Goal: Transaction & Acquisition: Subscribe to service/newsletter

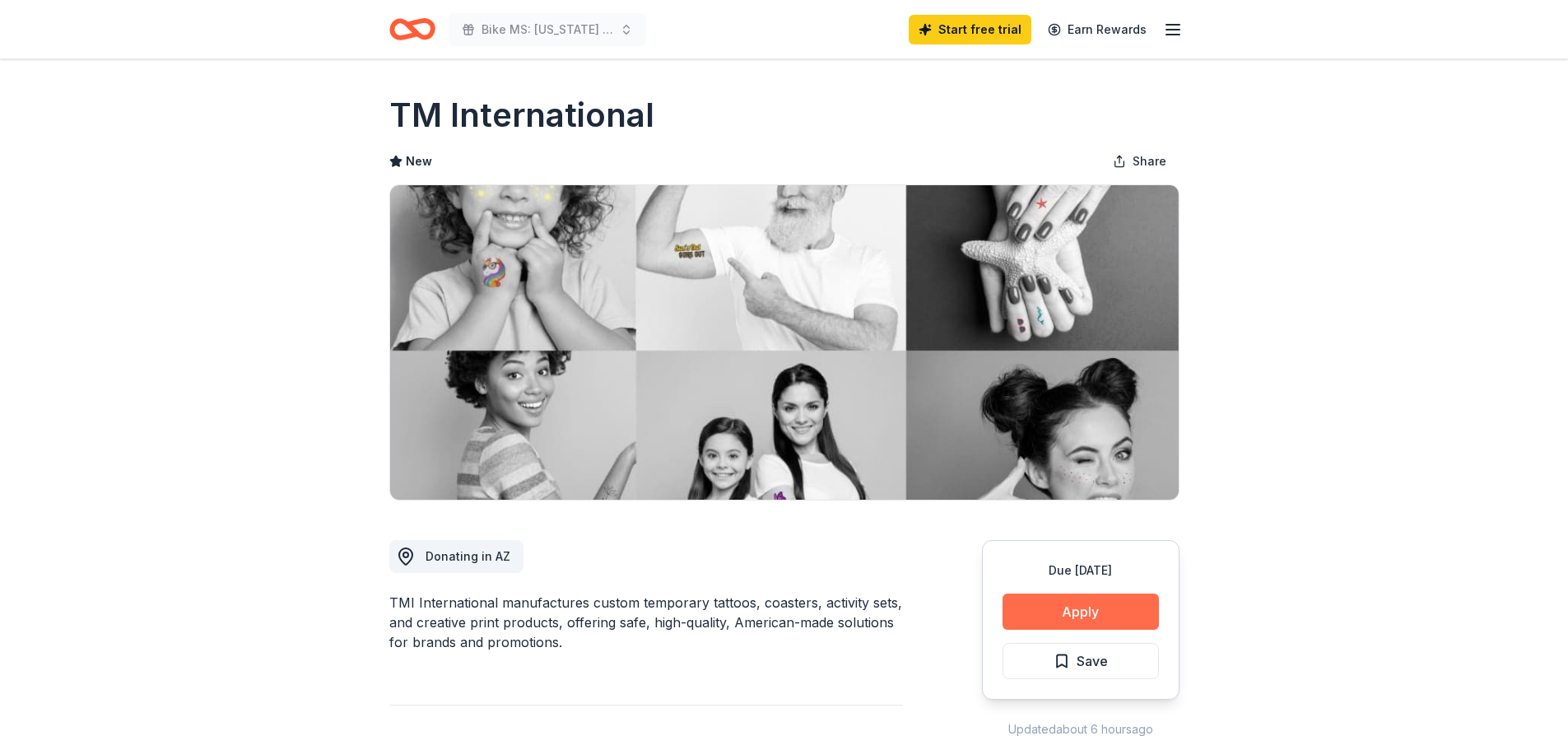
click at [1113, 609] on button "Apply" at bounding box center [1081, 611] width 156 height 36
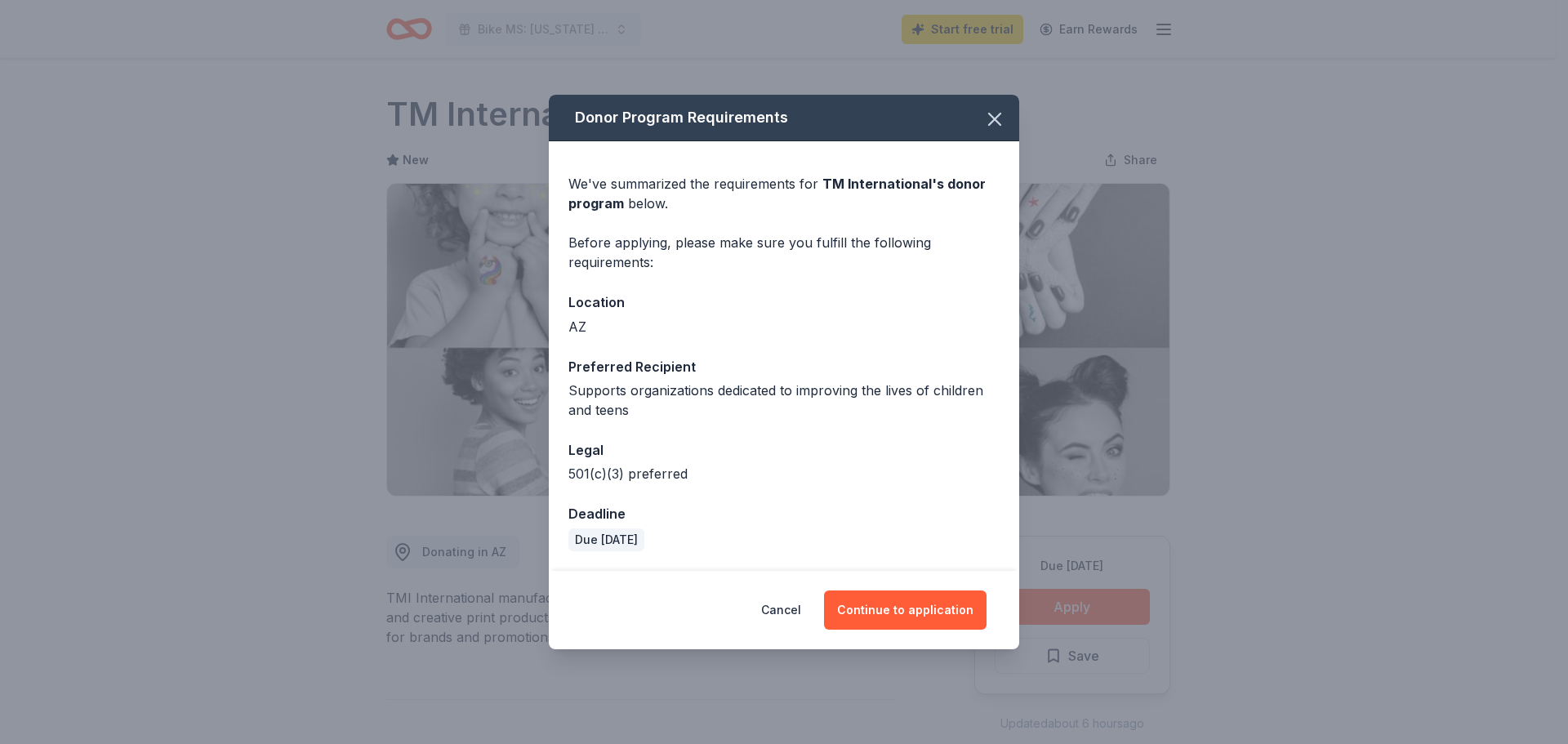
drag, startPoint x: 880, startPoint y: 611, endPoint x: 837, endPoint y: 630, distance: 47.0
click at [879, 610] on button "Continue to application" at bounding box center [905, 610] width 163 height 39
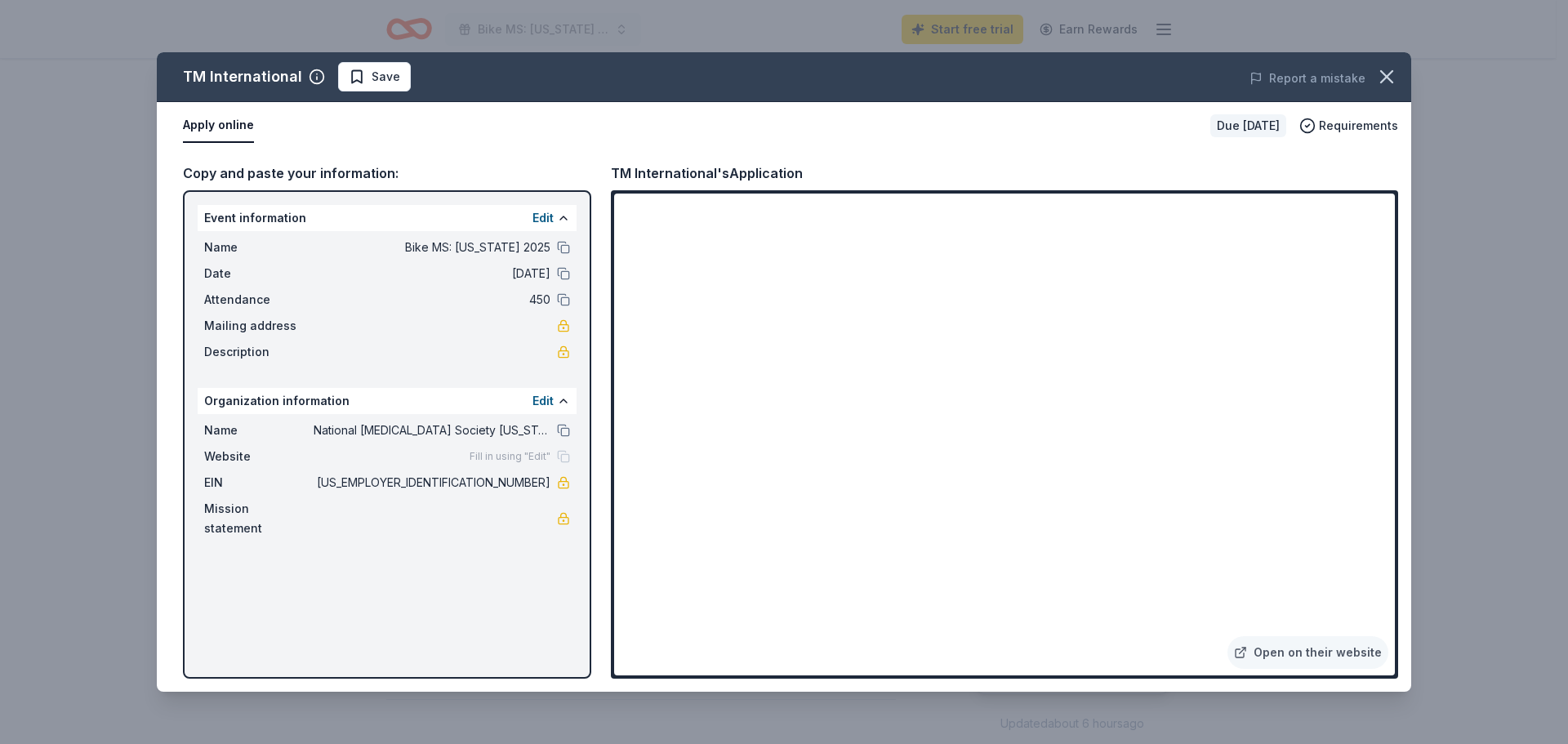
click at [429, 551] on div "Event information Edit Name Bike MS: [US_STATE] 2025 Date [DATE] Attendance 450…" at bounding box center [387, 434] width 409 height 489
click at [1386, 76] on icon "button" at bounding box center [1387, 77] width 11 height 11
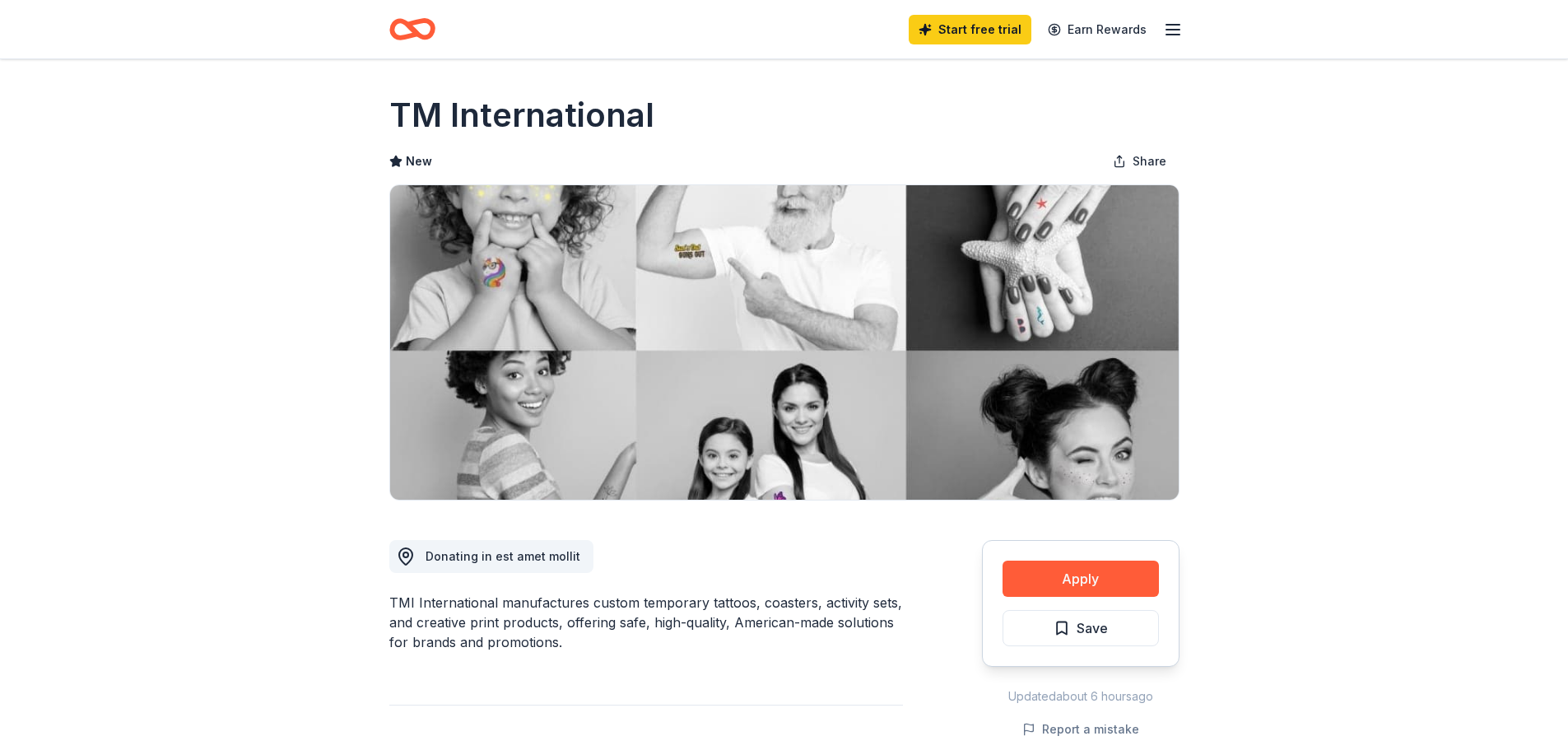
click at [1182, 25] on icon "button" at bounding box center [1173, 30] width 20 height 20
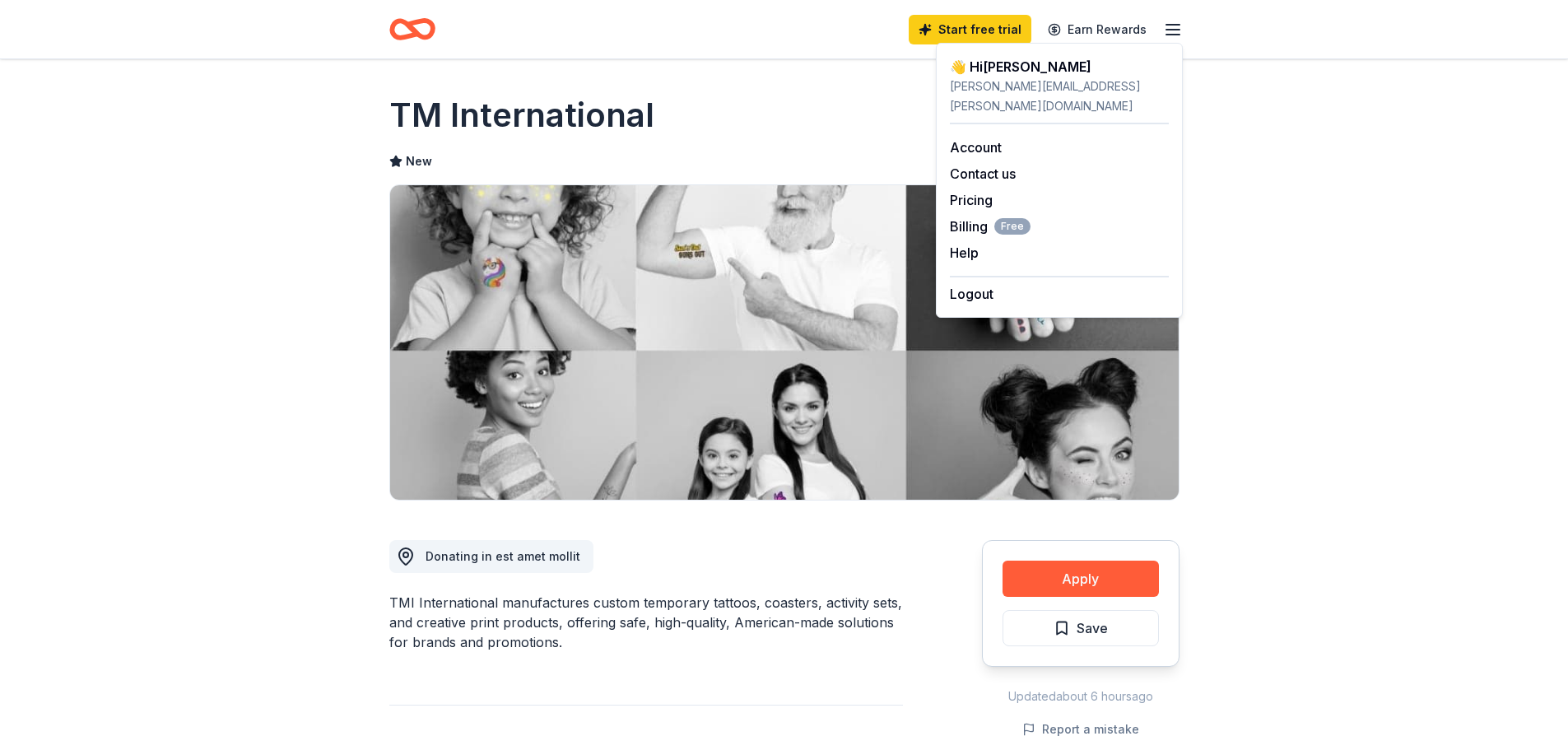
click at [399, 25] on icon "Home" at bounding box center [413, 29] width 47 height 39
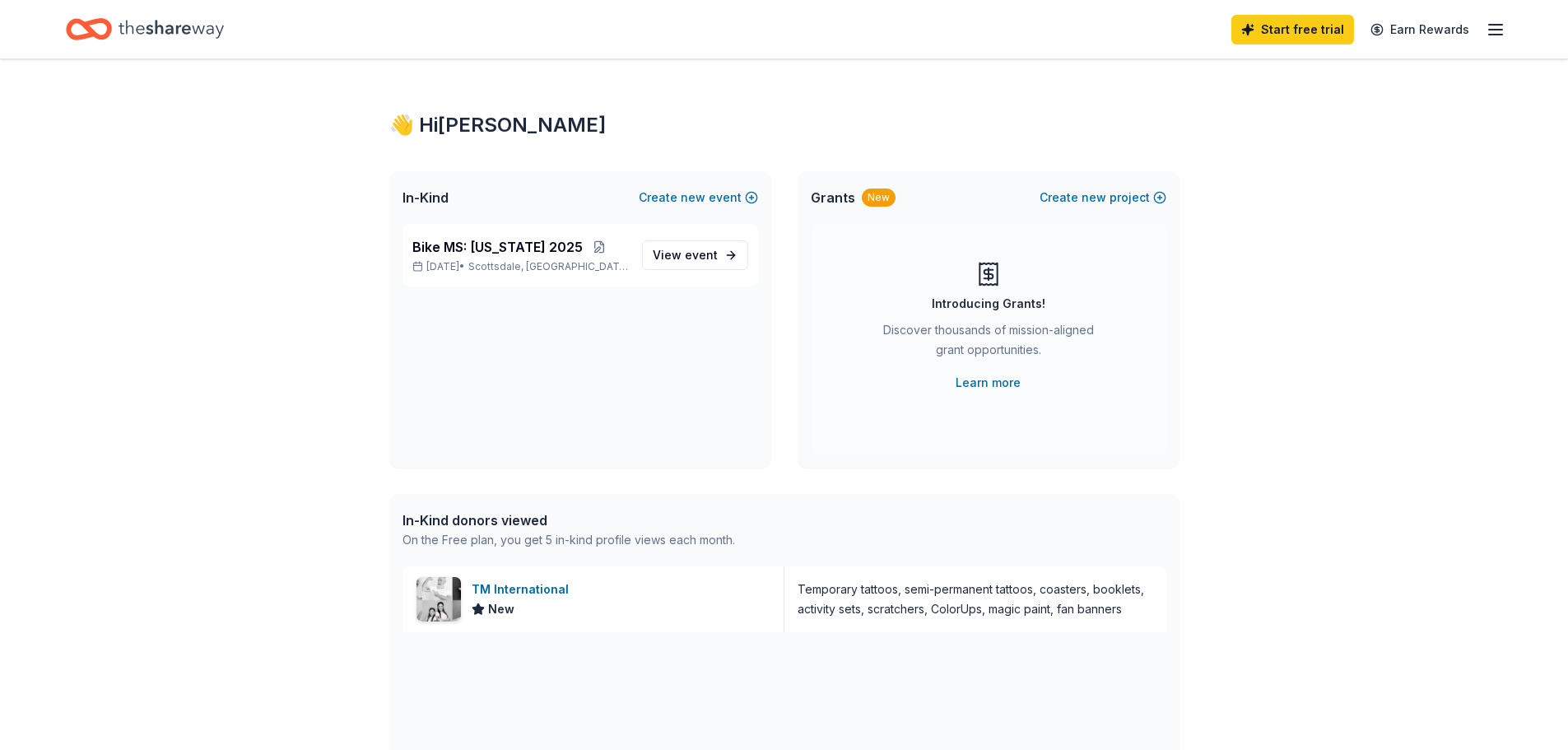
click at [519, 539] on div "On the Free plan, you get 5 in-kind profile views each month." at bounding box center [569, 540] width 333 height 20
click at [1492, 27] on icon "button" at bounding box center [1495, 30] width 20 height 20
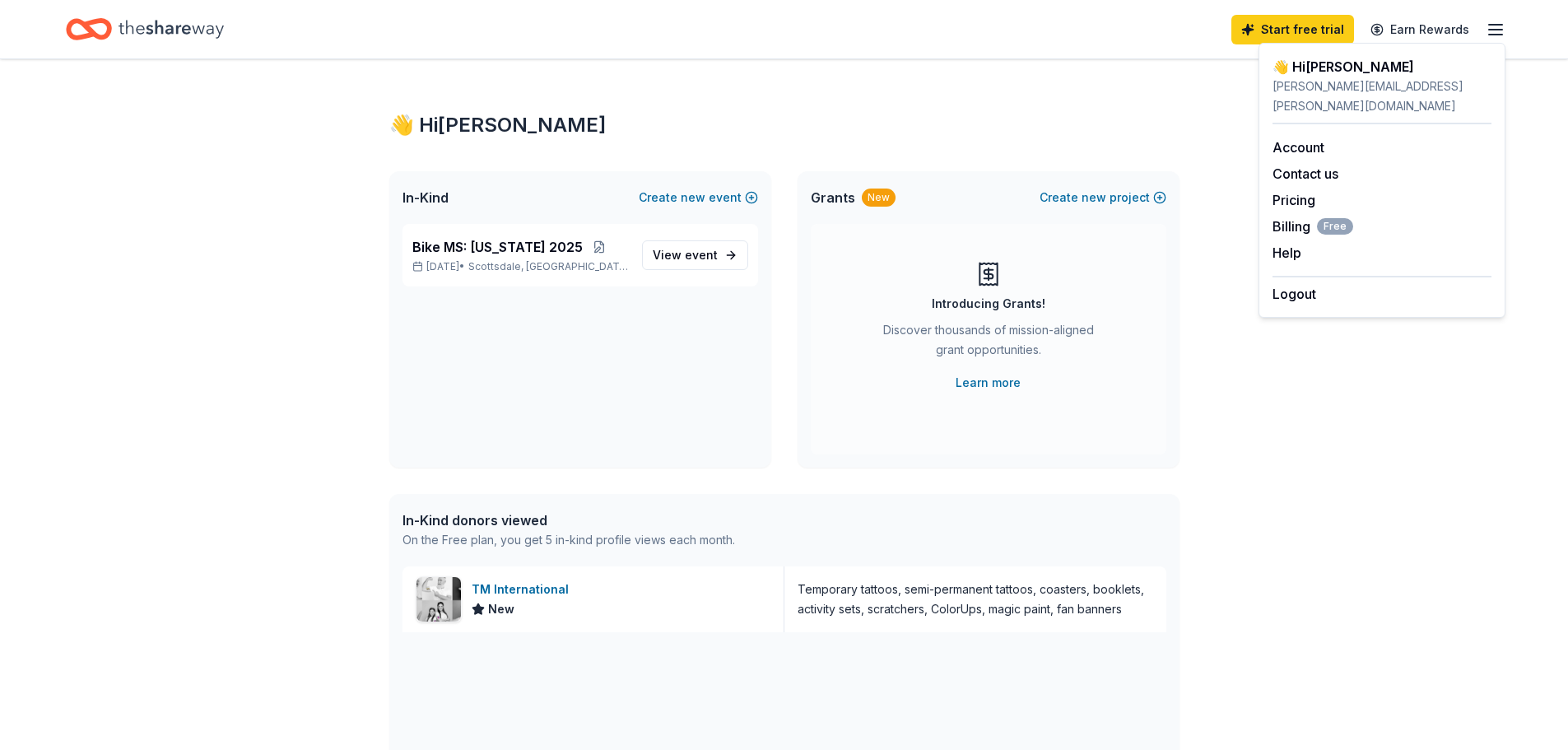
click at [148, 26] on icon "Home" at bounding box center [171, 29] width 105 height 18
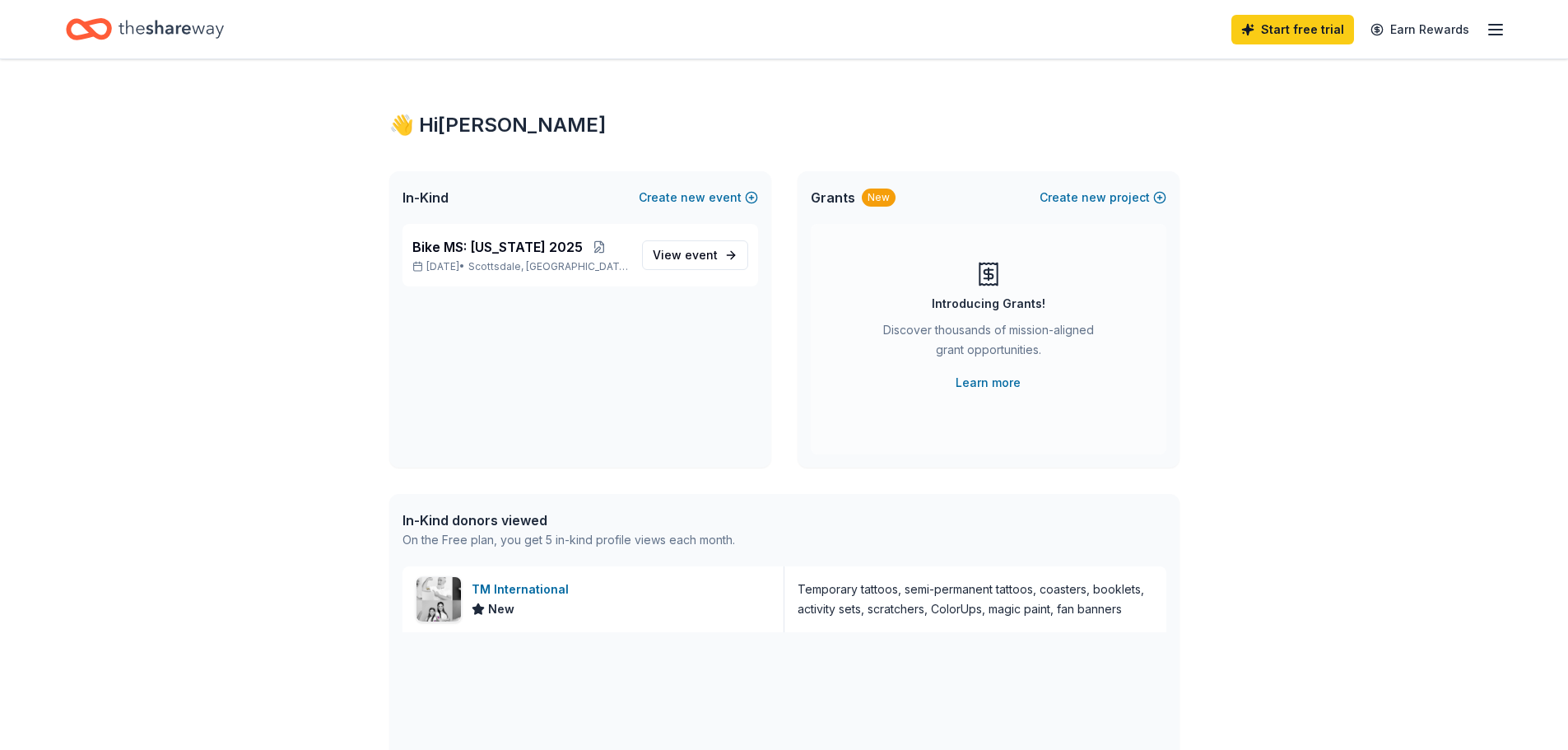
click at [429, 126] on div "👋 Hi [PERSON_NAME]" at bounding box center [785, 126] width 790 height 26
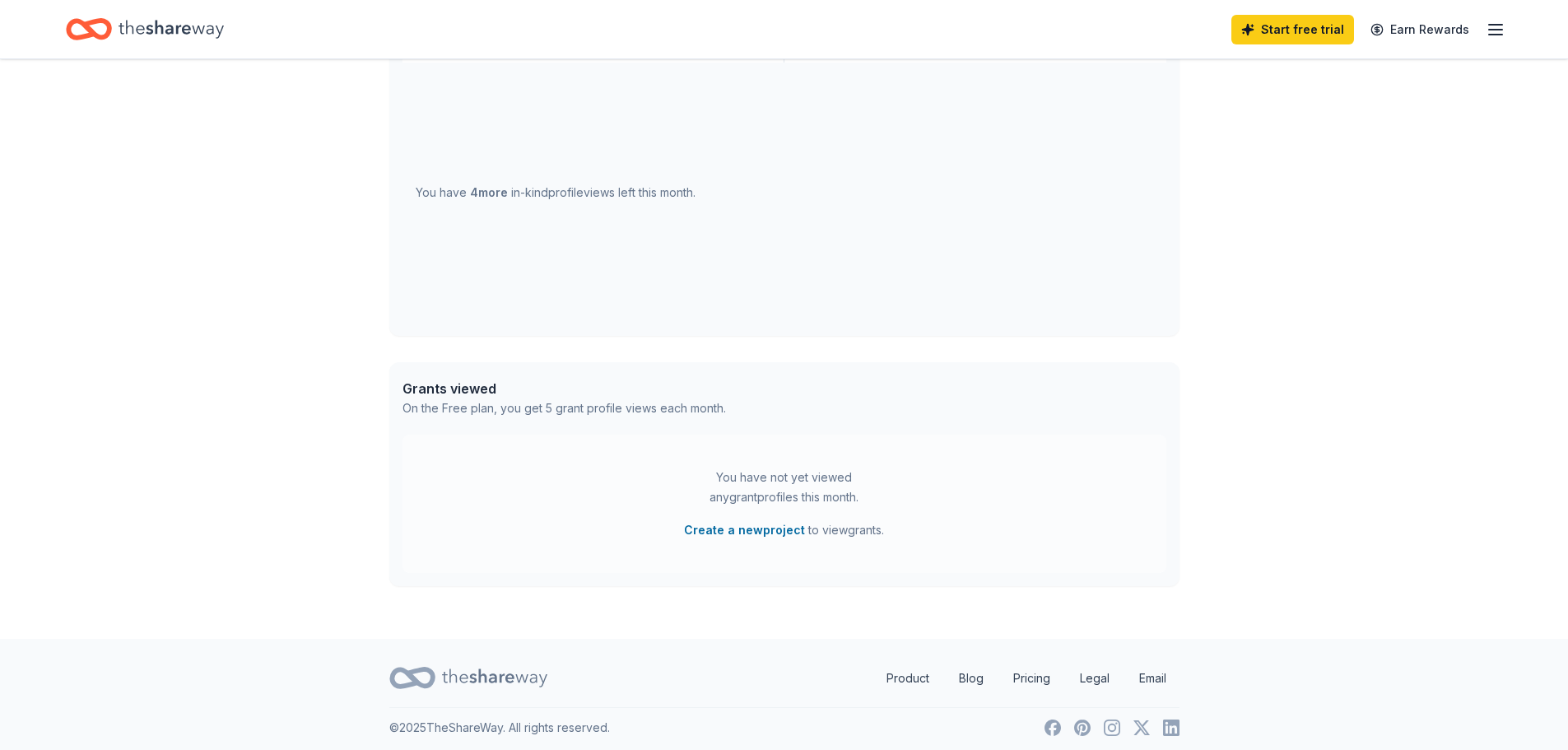
scroll to position [577, 0]
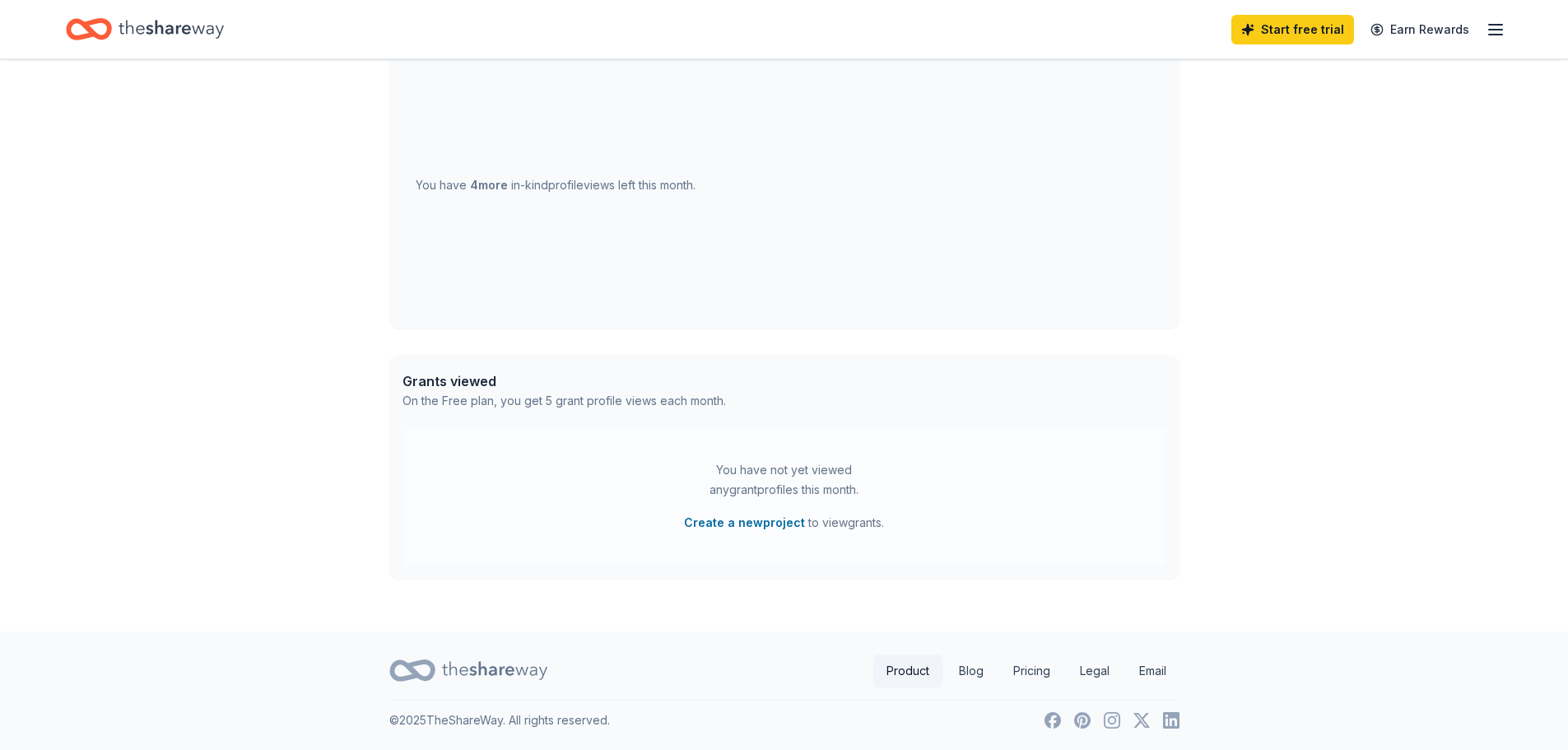
click at [894, 669] on link "Product" at bounding box center [908, 671] width 69 height 33
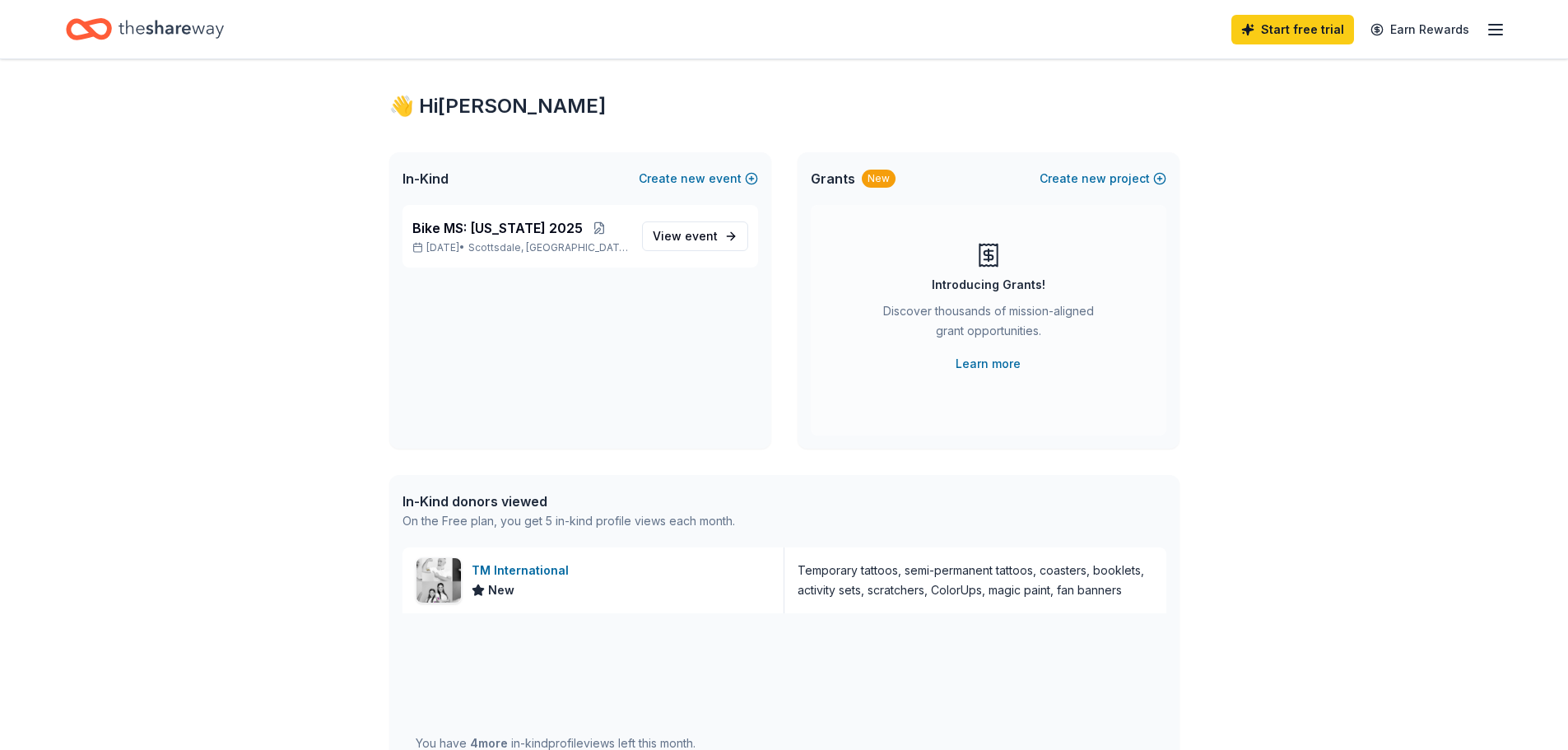
scroll to position [1, 0]
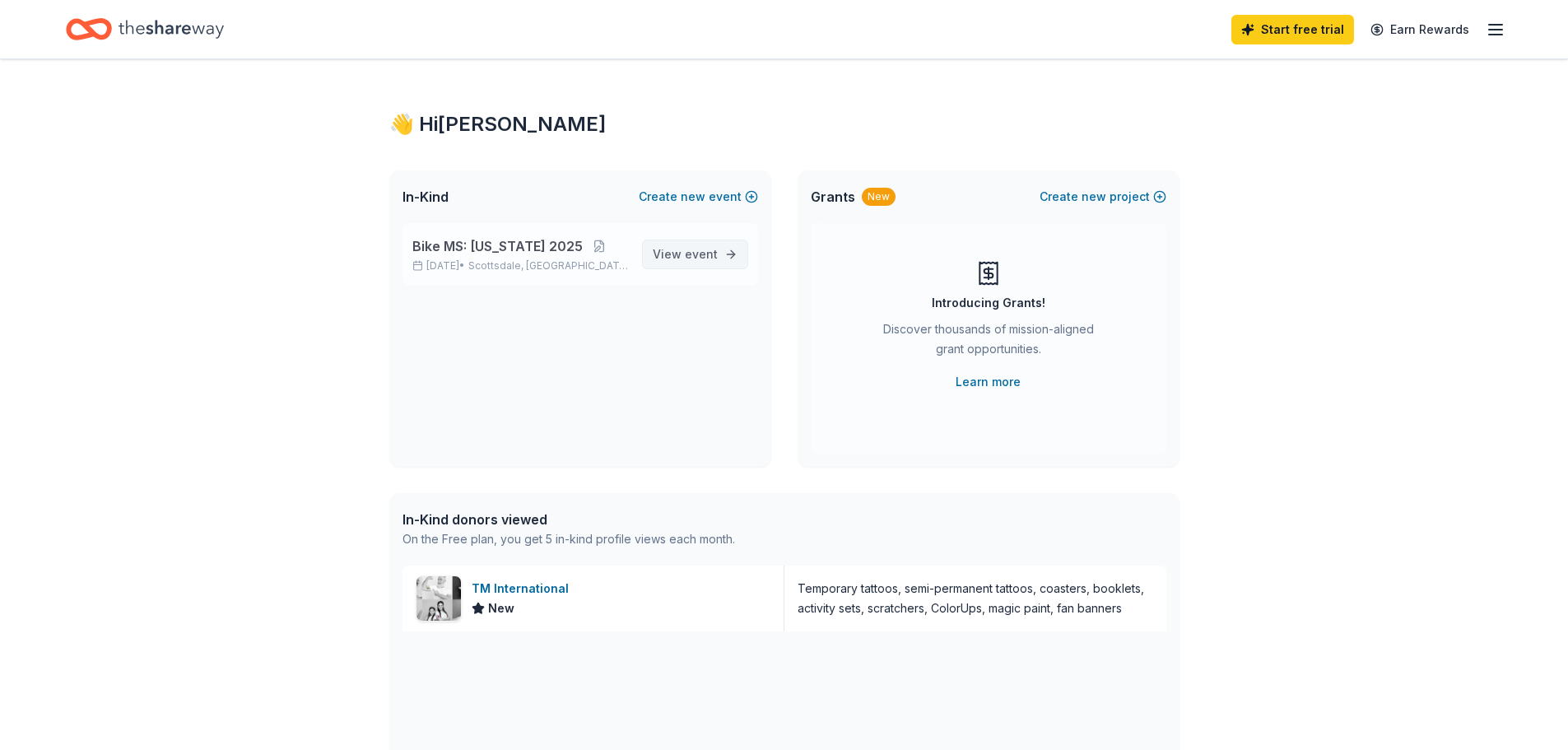
click at [673, 252] on span "View event" at bounding box center [686, 254] width 65 height 20
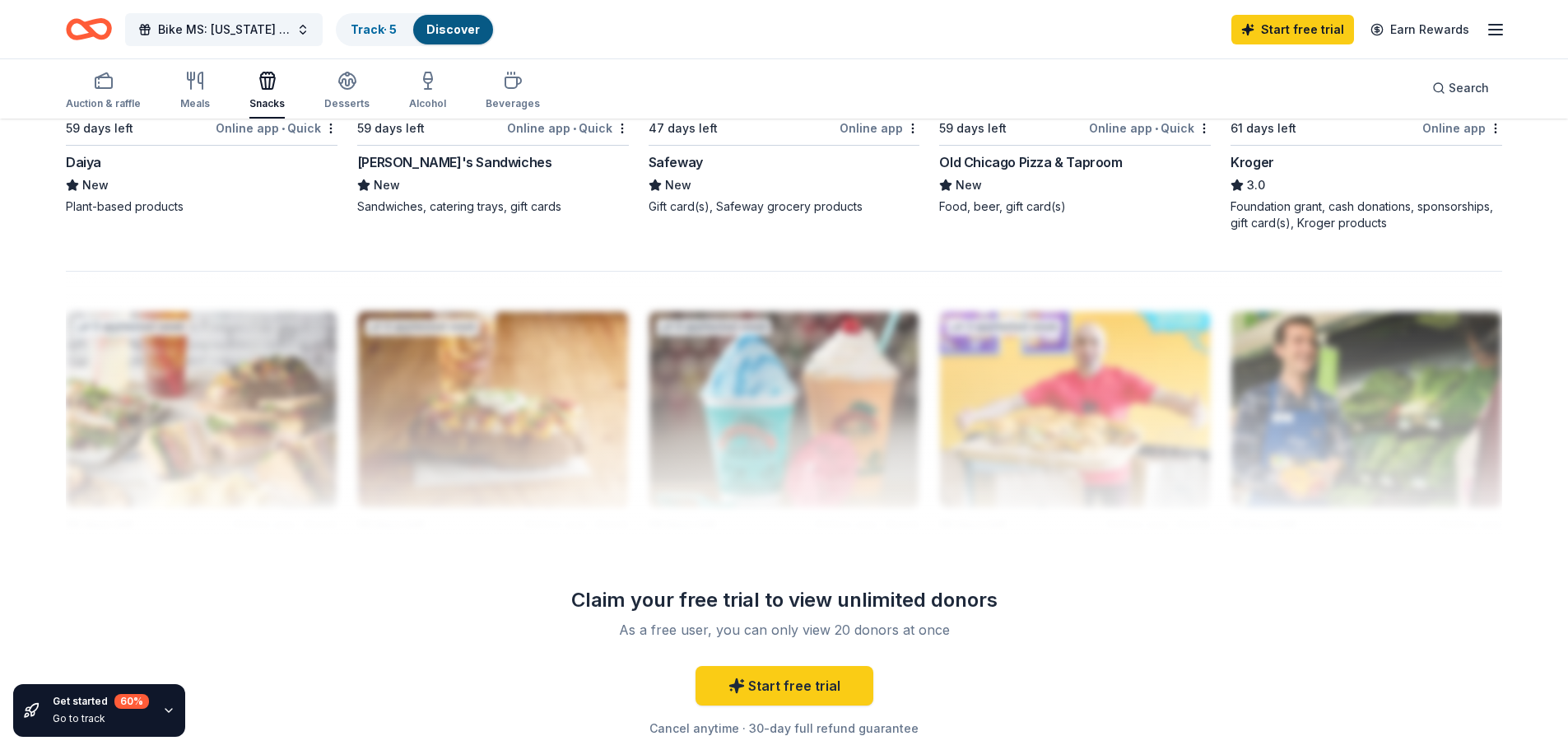
scroll to position [1482, 0]
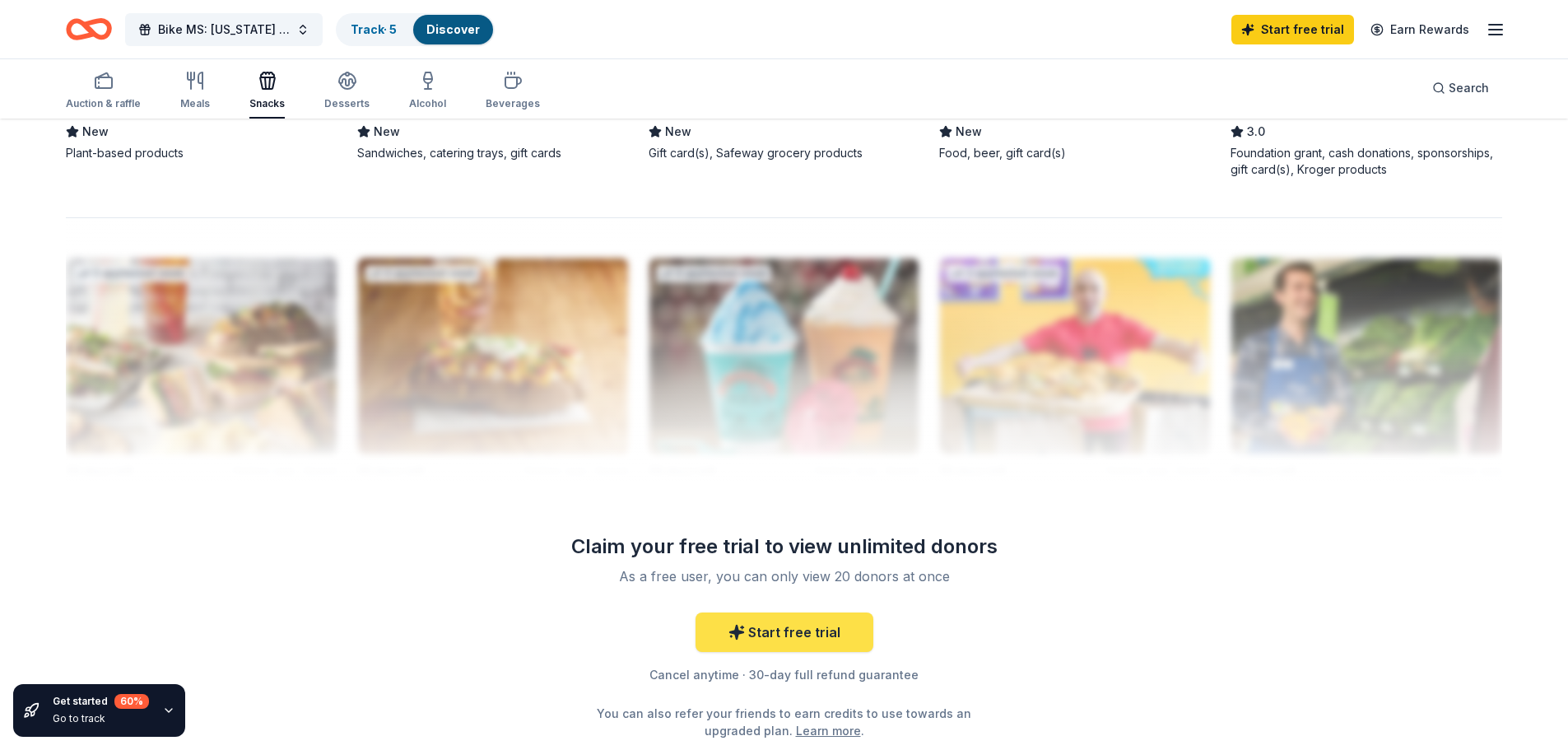
click at [809, 634] on link "Start free trial" at bounding box center [784, 632] width 178 height 40
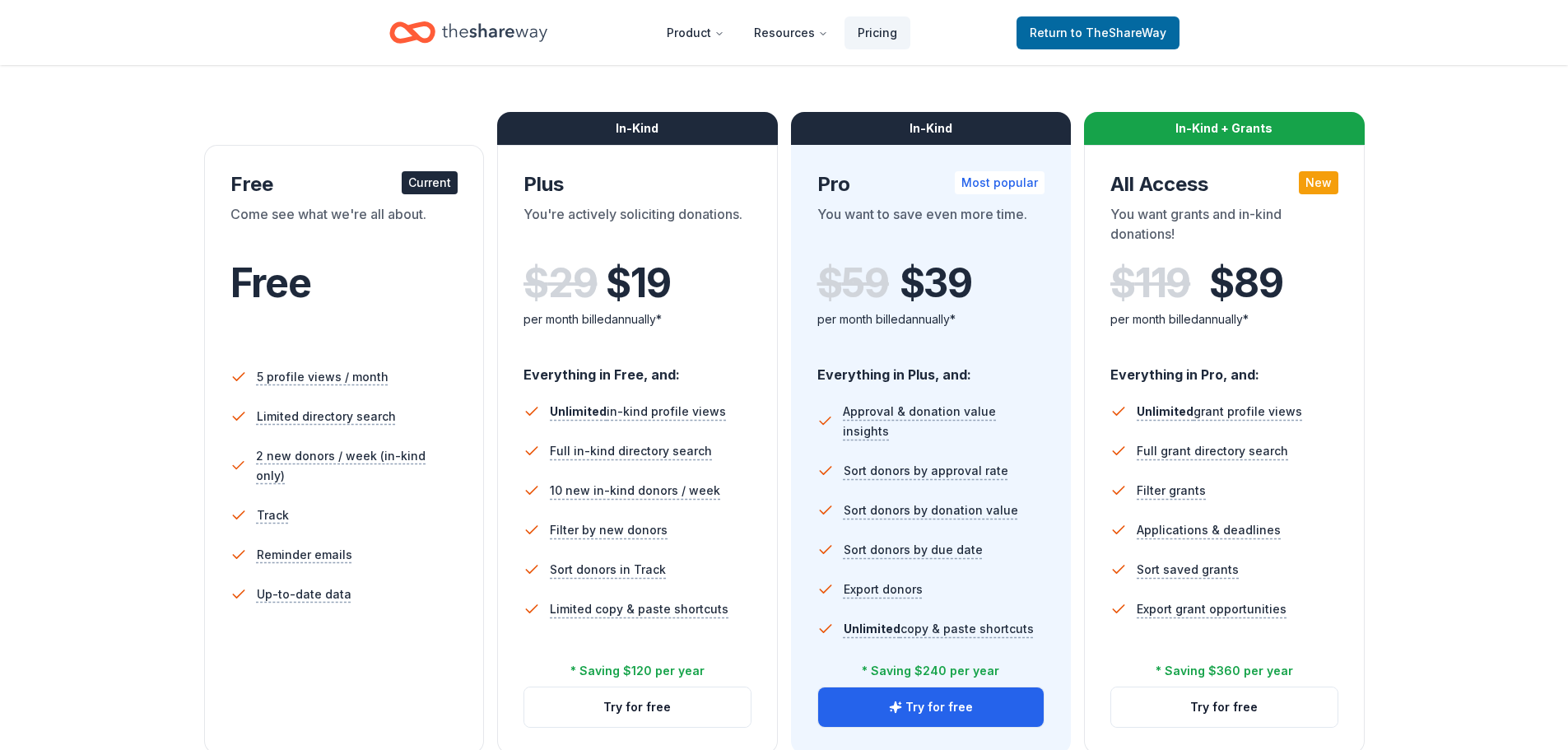
scroll to position [247, 0]
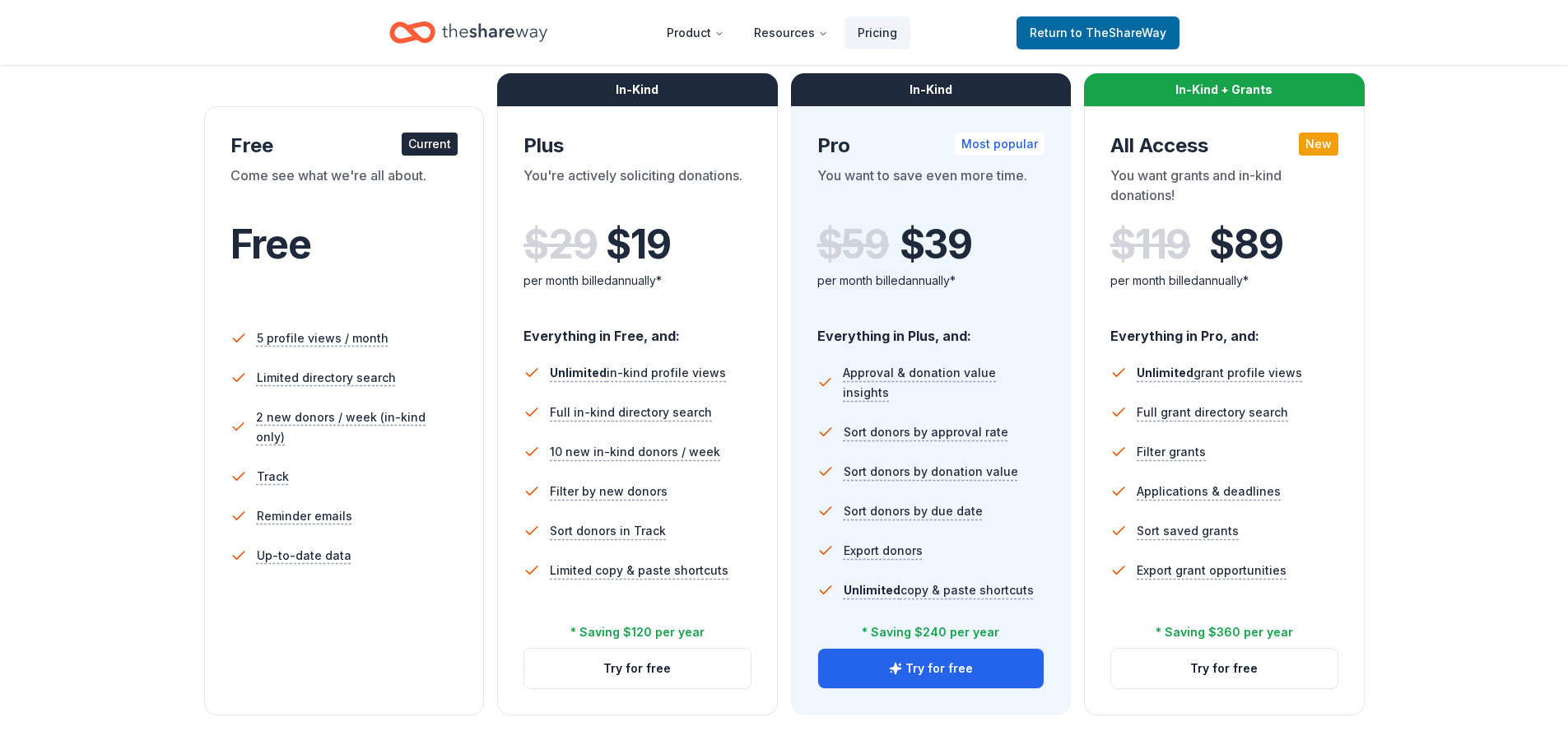
click at [1332, 566] on li "Export grant opportunities" at bounding box center [1225, 570] width 228 height 40
click at [1261, 676] on button "Try for free" at bounding box center [1225, 668] width 227 height 40
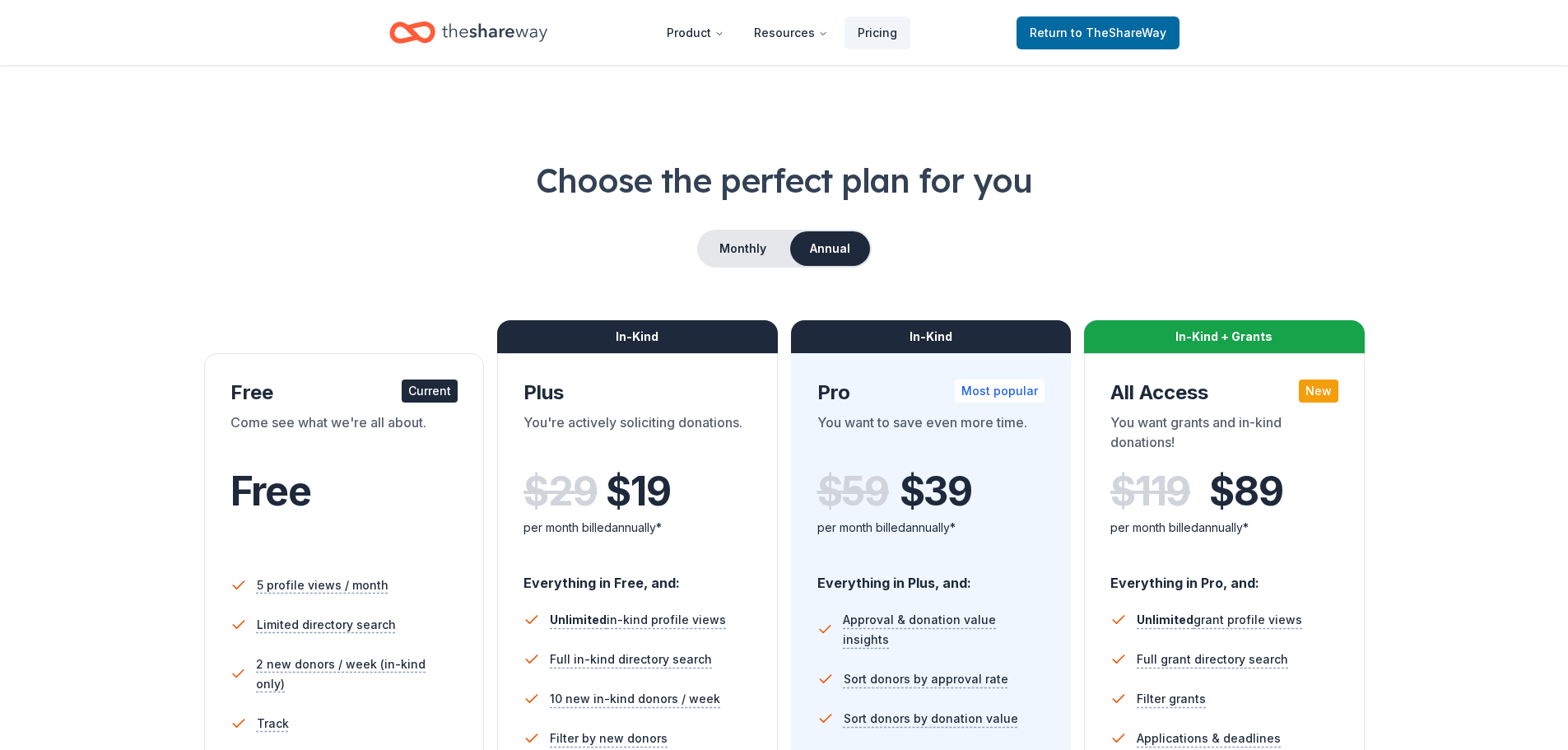
scroll to position [237, 0]
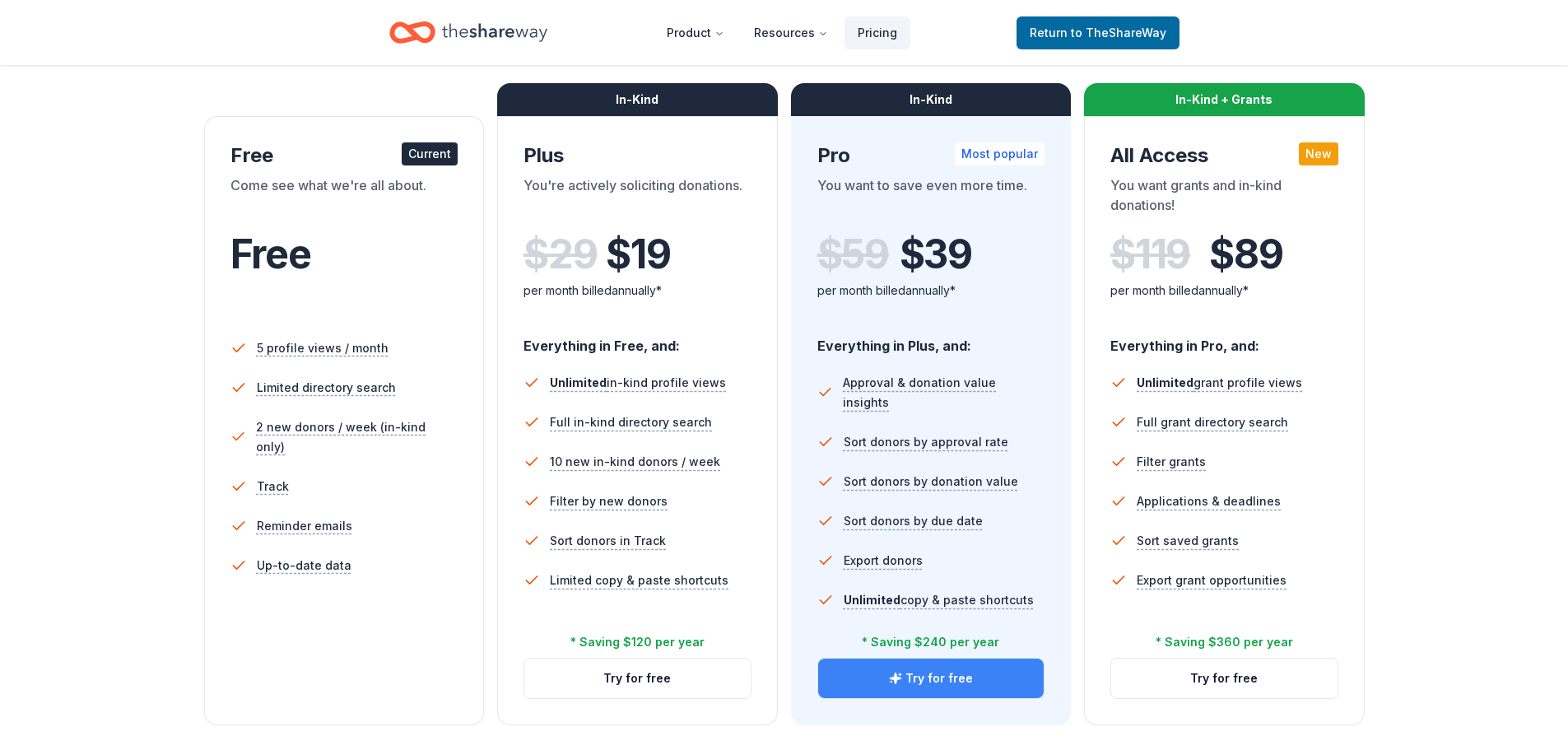
click at [904, 681] on button "Try for free" at bounding box center [931, 678] width 227 height 40
